Goal: Find specific page/section: Find specific page/section

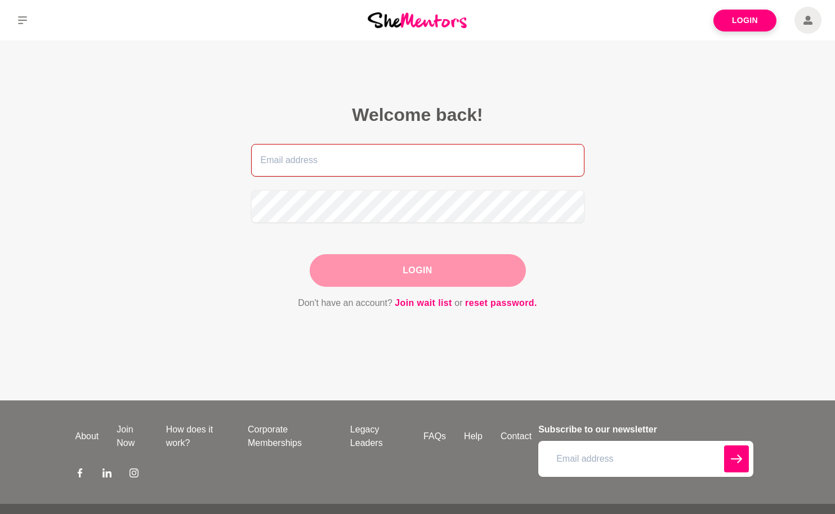
type input "[PERSON_NAME][EMAIL_ADDRESS][DOMAIN_NAME]"
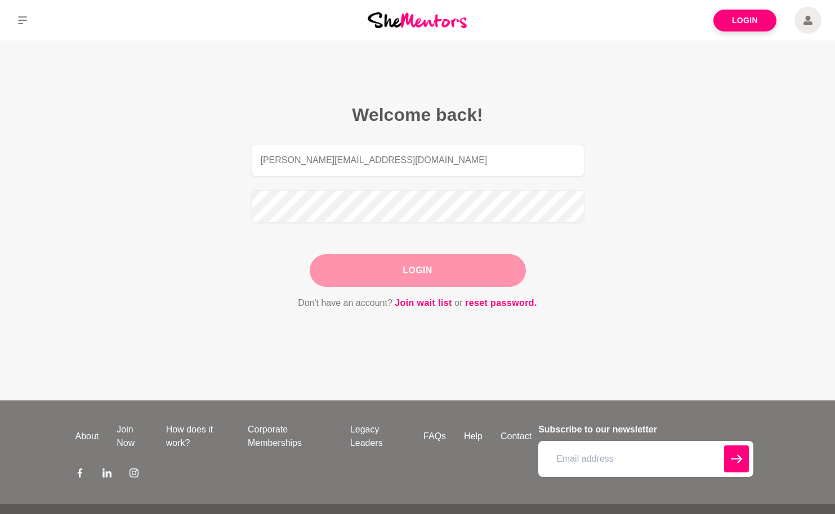
click at [478, 269] on div "Login" at bounding box center [418, 270] width 216 height 33
click at [427, 283] on button "Login" at bounding box center [418, 270] width 216 height 33
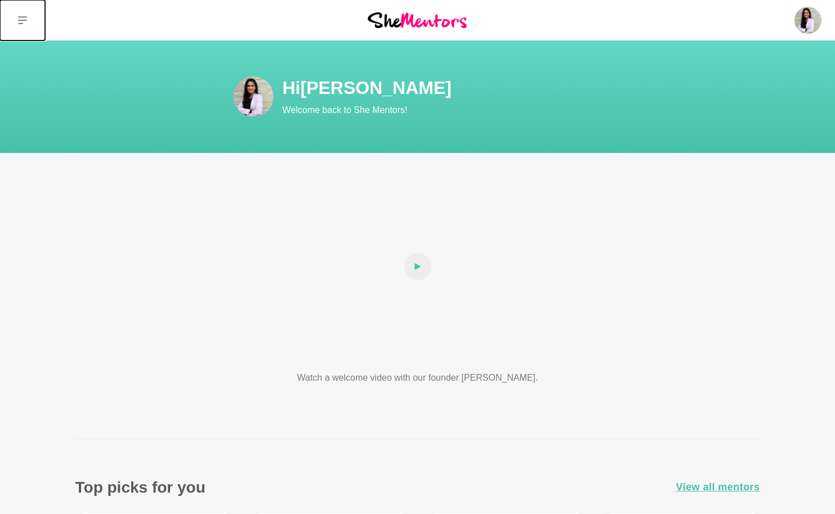
click at [27, 26] on button at bounding box center [22, 20] width 45 height 41
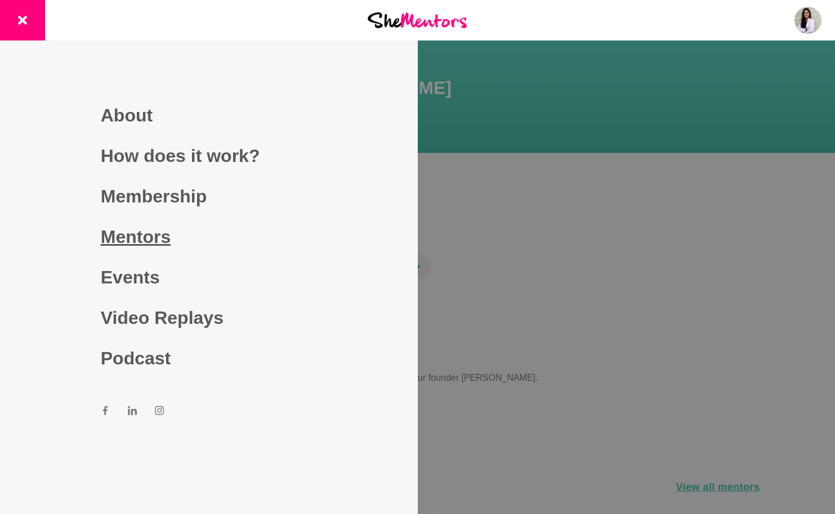
click at [159, 238] on link "Mentors" at bounding box center [209, 237] width 216 height 41
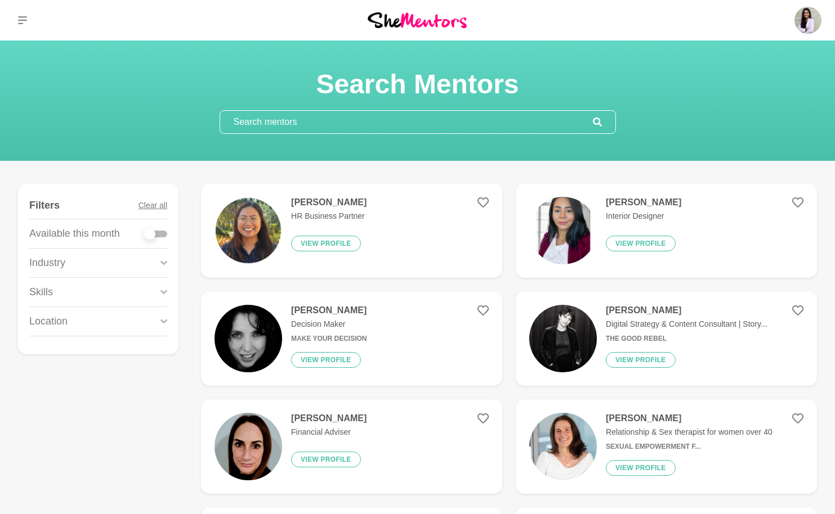
click at [375, 123] on input "text" at bounding box center [406, 122] width 373 height 23
click at [347, 126] on input "text" at bounding box center [406, 122] width 373 height 23
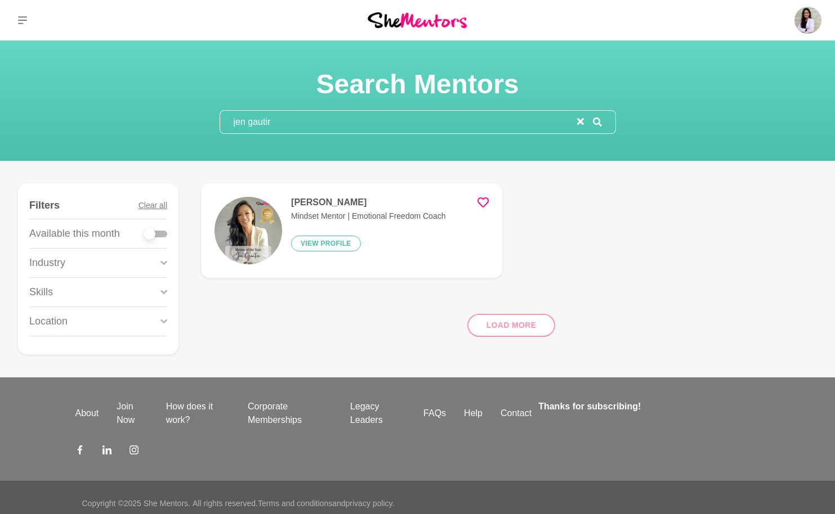
type input "jen gautir"
click at [328, 200] on h4 "[PERSON_NAME]" at bounding box center [368, 202] width 154 height 11
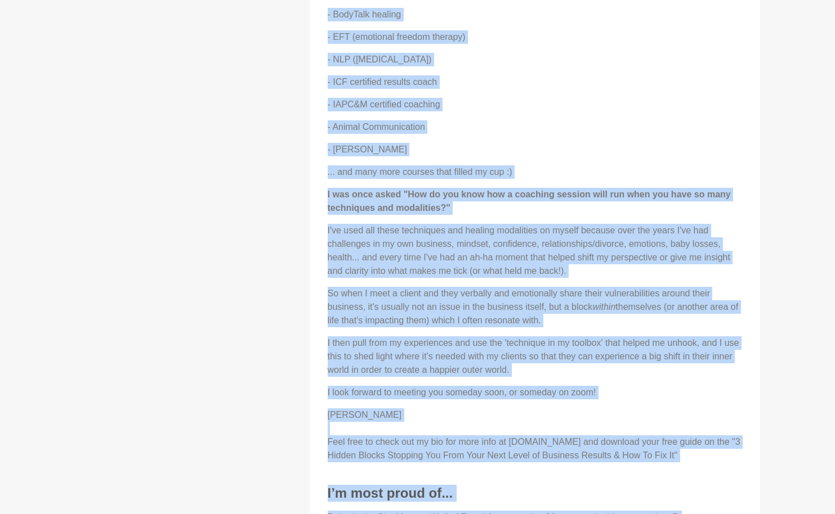
scroll to position [1435, 0]
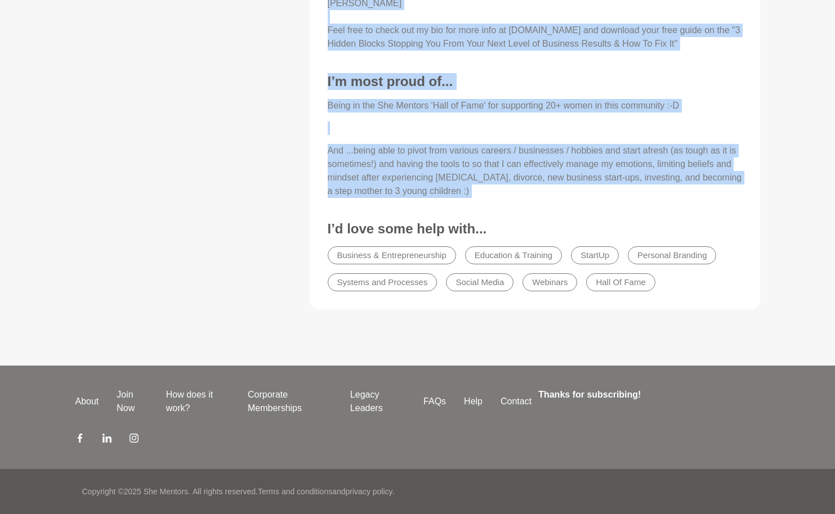
drag, startPoint x: 328, startPoint y: 131, endPoint x: 577, endPoint y: 213, distance: 262.5
copy div "About Me Hello lovely [DEMOGRAPHIC_DATA] :) I live in [GEOGRAPHIC_DATA], [GEOGR…"
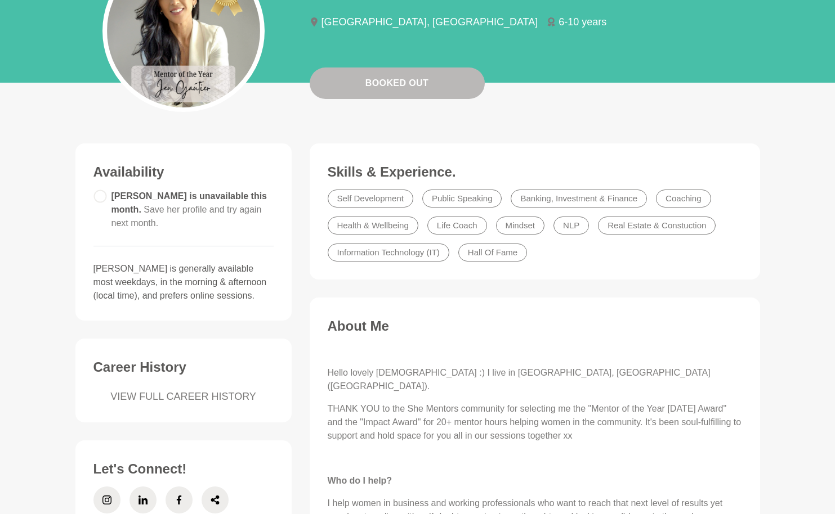
scroll to position [0, 0]
